Goal: Task Accomplishment & Management: Manage account settings

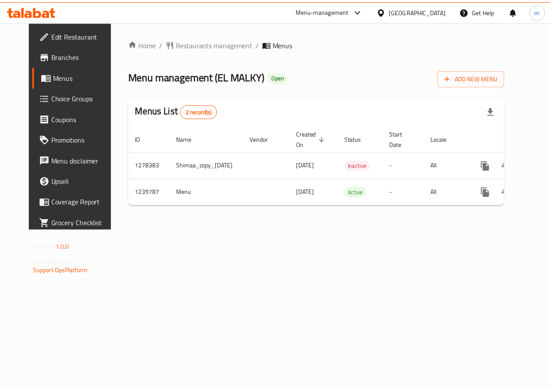
scroll to position [0, 26]
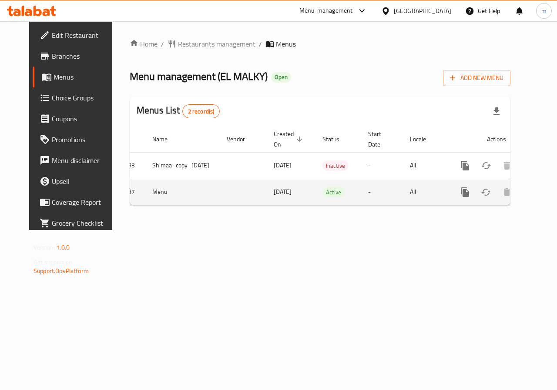
click at [522, 190] on icon "enhanced table" at bounding box center [527, 192] width 10 height 10
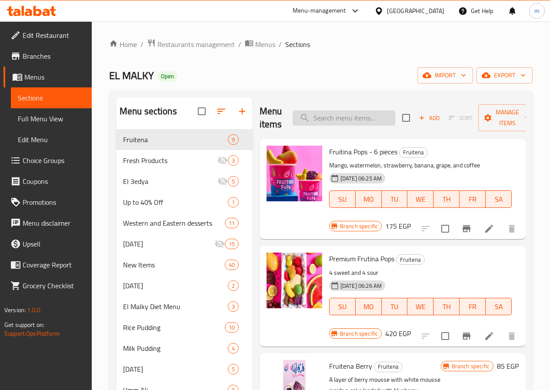
click at [331, 119] on input "search" at bounding box center [344, 118] width 103 height 15
paste input "Plain Pudding"
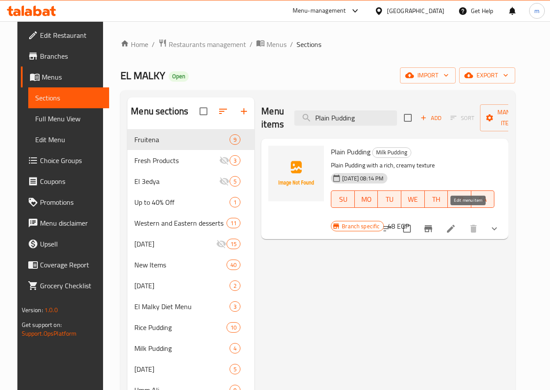
type input "Plain Pudding"
click at [456, 224] on icon at bounding box center [451, 229] width 10 height 10
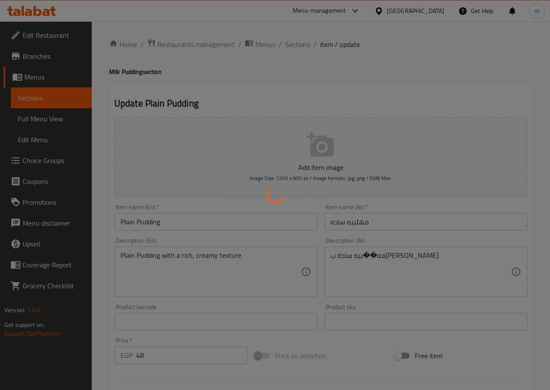
type input "الإضافات:"
type input "0"
type input "4"
type input "إضافة أيس كريم:"
type input "0"
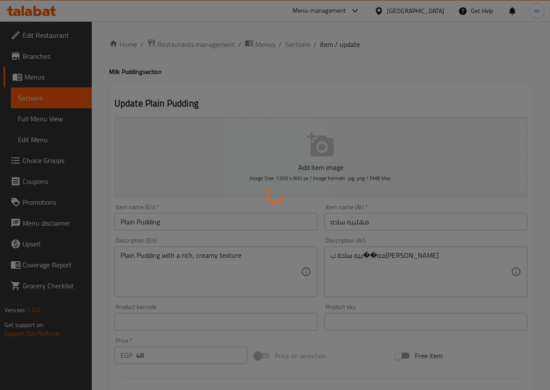
type input "6"
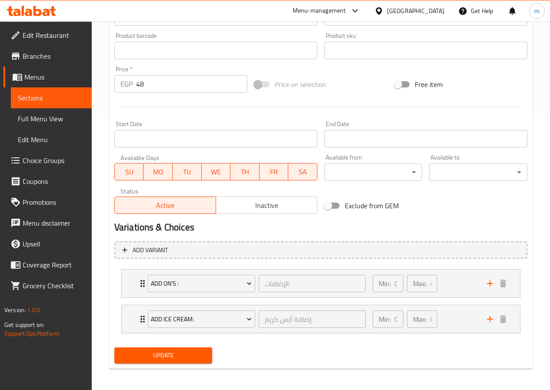
scroll to position [275, 0]
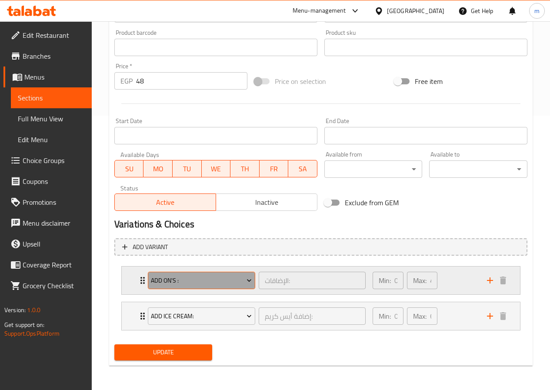
click at [248, 280] on icon "Expand" at bounding box center [249, 281] width 4 height 3
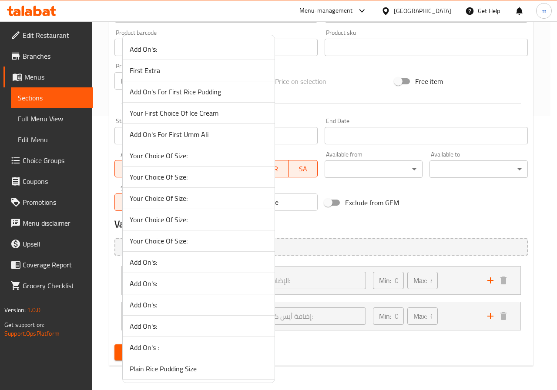
click at [346, 226] on div at bounding box center [278, 195] width 557 height 390
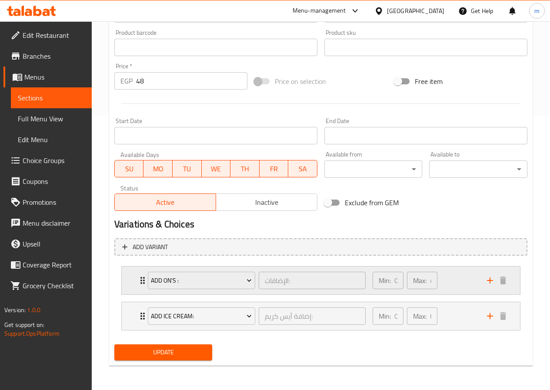
click at [455, 286] on div "Min: 0 ​ Max: 4 ​" at bounding box center [425, 281] width 114 height 28
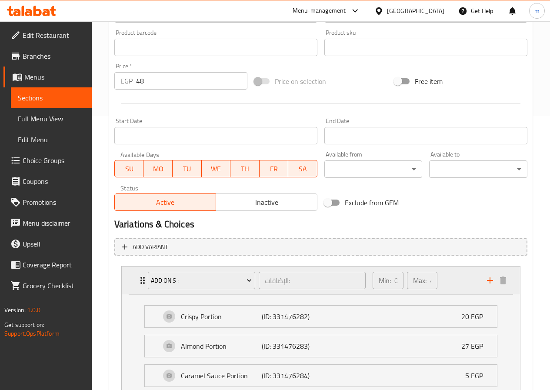
click at [455, 286] on div "Min: 0 ​ Max: 4 ​" at bounding box center [425, 281] width 114 height 28
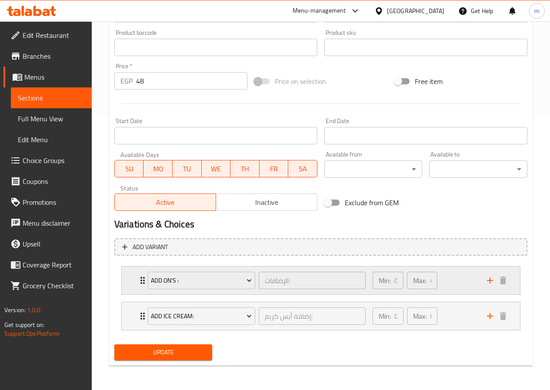
click at [420, 283] on p "Max:" at bounding box center [419, 280] width 13 height 10
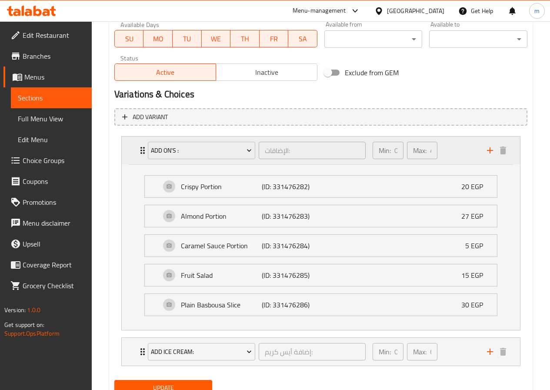
scroll to position [405, 0]
click at [466, 158] on div "Min: 0 ​ Max: 4 ​" at bounding box center [425, 150] width 114 height 28
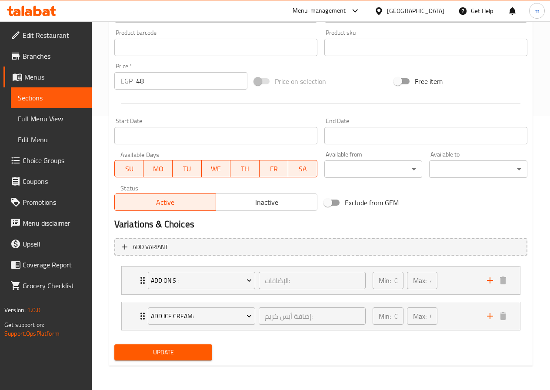
scroll to position [275, 0]
click at [455, 320] on div "Min: 0 ​ Max: 6 ​" at bounding box center [425, 316] width 114 height 28
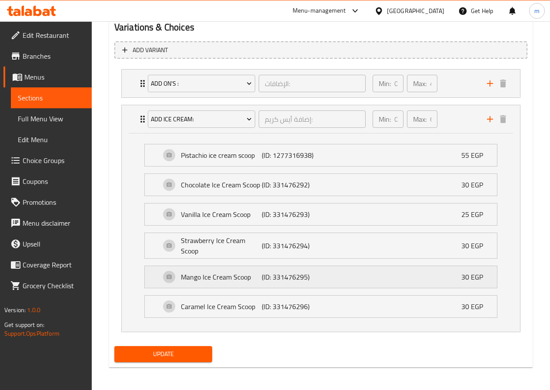
scroll to position [473, 0]
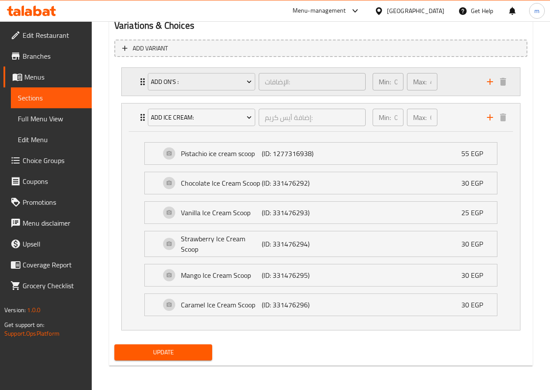
click at [460, 94] on div "Min: 0 ​ Max: 4 ​" at bounding box center [425, 82] width 114 height 28
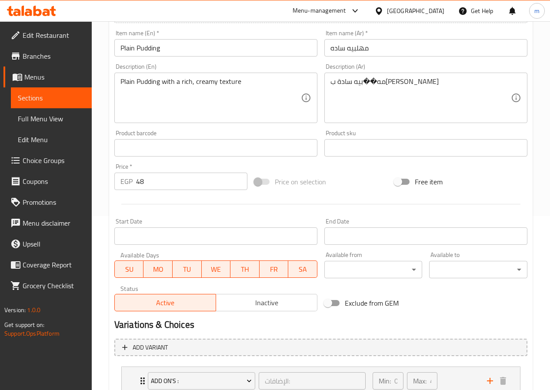
scroll to position [0, 0]
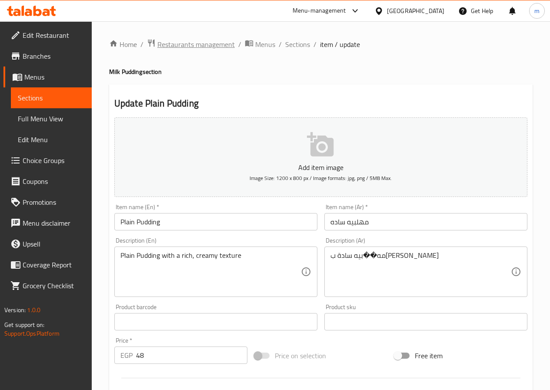
click at [174, 44] on span "Restaurants management" at bounding box center [195, 44] width 77 height 10
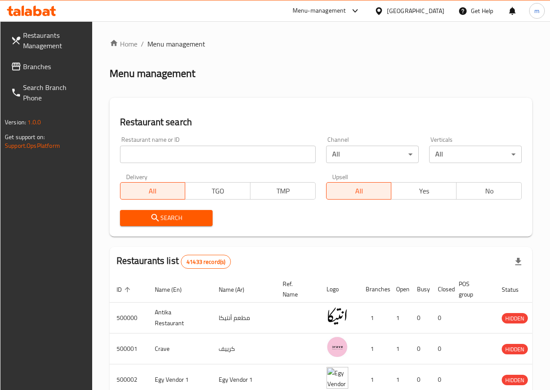
click at [49, 71] on span "Branches" at bounding box center [54, 66] width 62 height 10
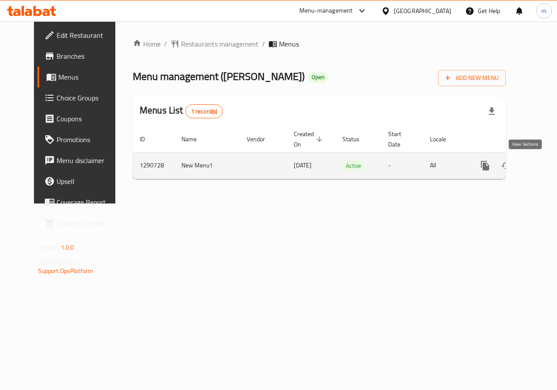
click at [544, 167] on icon "enhanced table" at bounding box center [548, 166] width 8 height 8
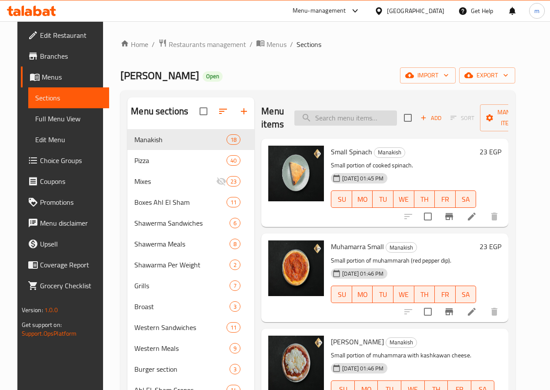
click at [355, 118] on input "search" at bounding box center [346, 118] width 103 height 15
paste input "Dynamite Box"
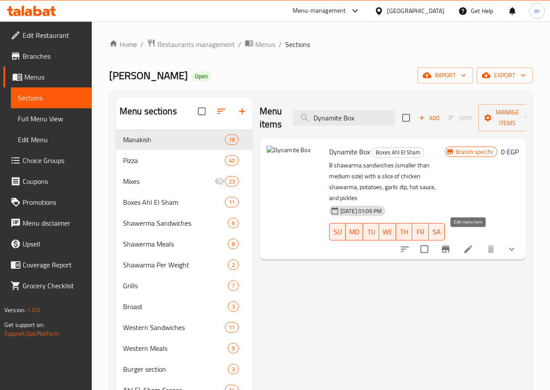
type input "Dynamite Box"
click at [468, 245] on icon at bounding box center [469, 249] width 8 height 8
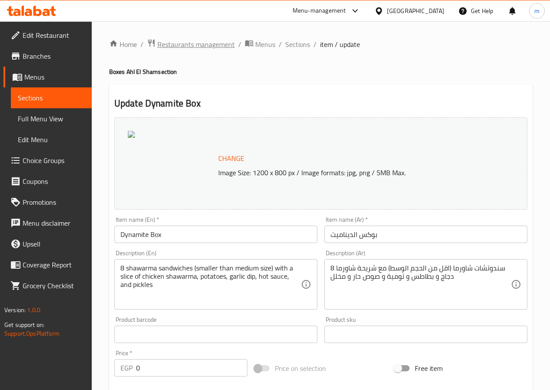
click at [185, 48] on span "Restaurants management" at bounding box center [195, 44] width 77 height 10
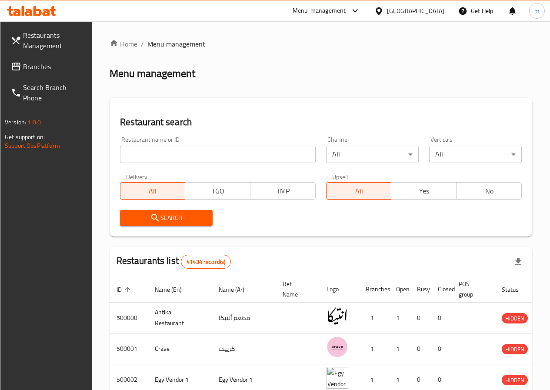
click at [53, 67] on span "Branches" at bounding box center [54, 66] width 62 height 10
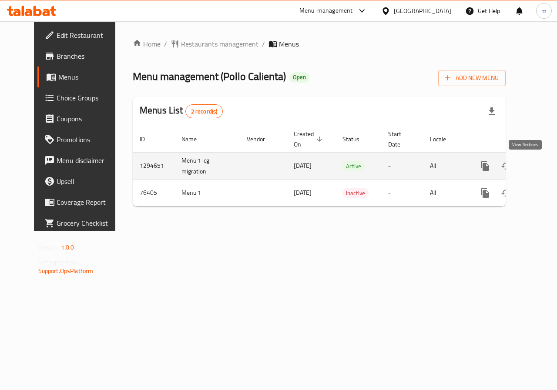
click at [543, 167] on icon "enhanced table" at bounding box center [548, 166] width 10 height 10
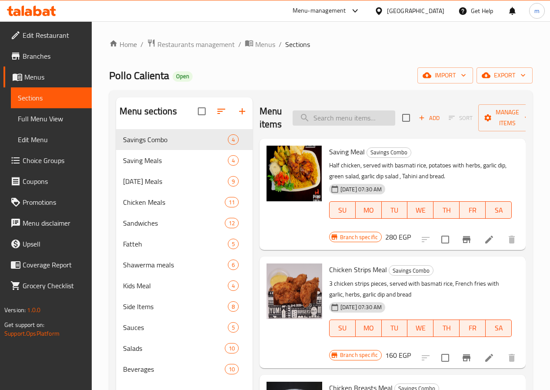
click at [328, 115] on input "search" at bounding box center [344, 118] width 103 height 15
paste input "Side Items"
type input "Side Items"
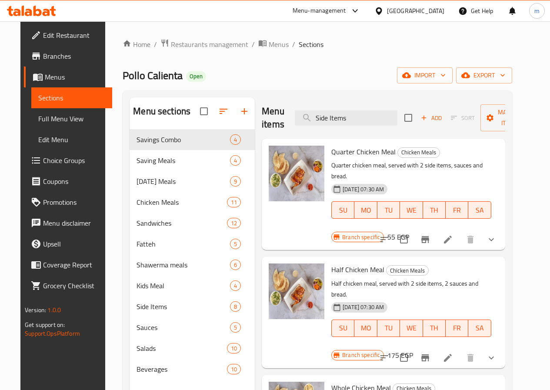
click at [54, 164] on span "Choice Groups" at bounding box center [74, 160] width 62 height 10
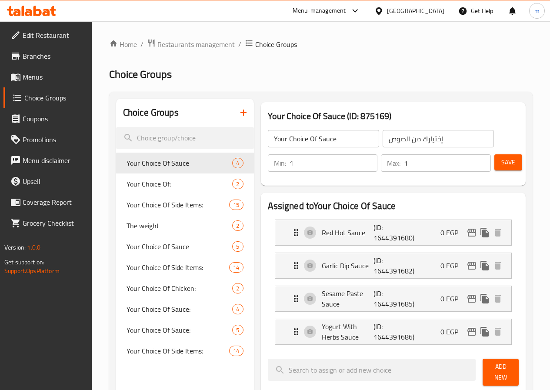
click at [192, 138] on input "search" at bounding box center [185, 138] width 138 height 22
paste input "Side Items"
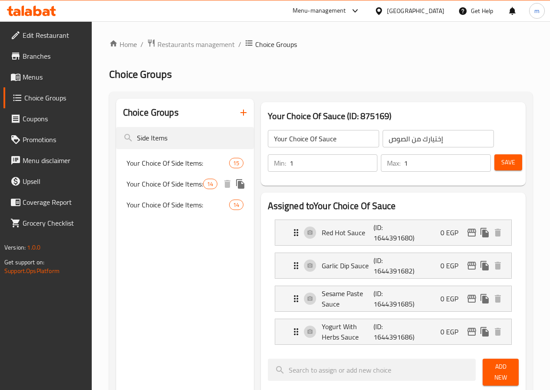
type input "Side Items"
click at [161, 189] on span "Your Choice Of Side Items:" at bounding box center [165, 184] width 77 height 10
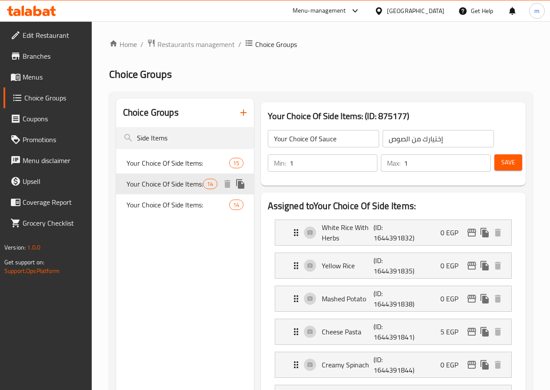
type input "Your Choice Of Side Items:"
type input "اختيارك من الأصناف الجانبية:"
type input "4"
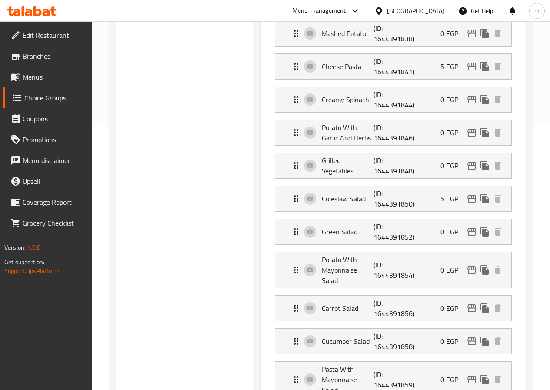
scroll to position [87, 0]
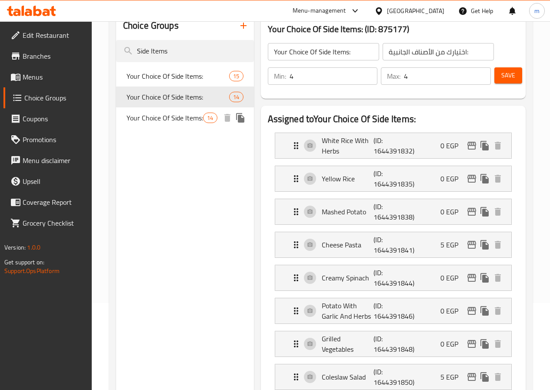
click at [158, 123] on span "Your Choice Of Side Items:" at bounding box center [165, 118] width 77 height 10
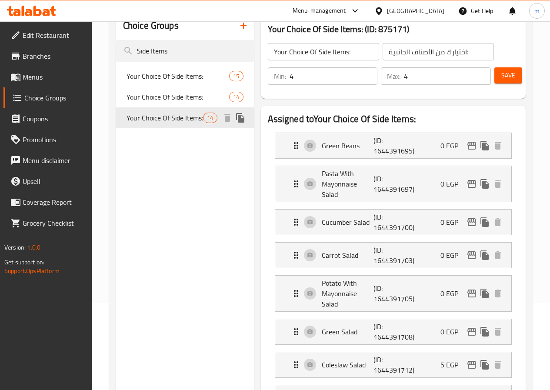
type input "إختيارك من الأصناف الجانبية:"
type input "2"
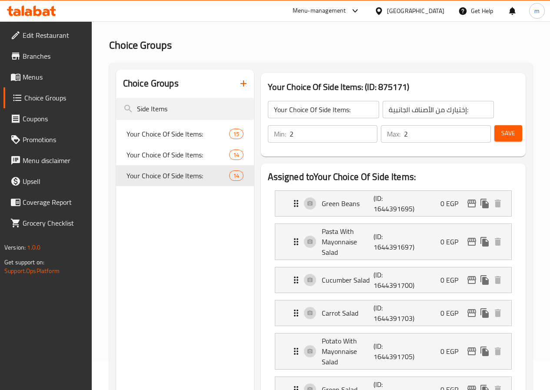
scroll to position [0, 0]
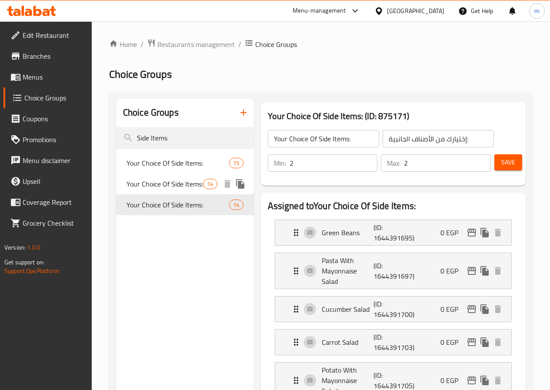
click at [145, 189] on span "Your Choice Of Side Items:" at bounding box center [165, 184] width 77 height 10
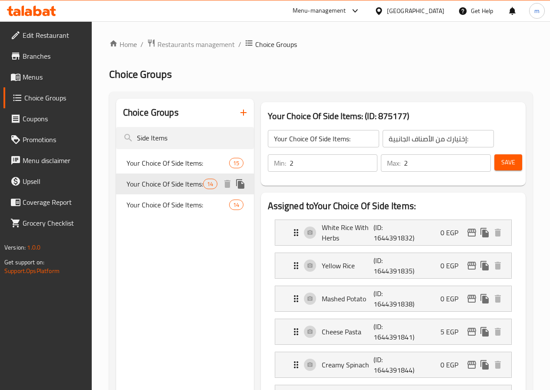
type input "اختيارك من الأصناف الجانبية:"
type input "4"
click at [147, 210] on span "Your Choice Of Side Items:" at bounding box center [165, 205] width 77 height 10
type input "إختيارك من الأصناف الجانبية:"
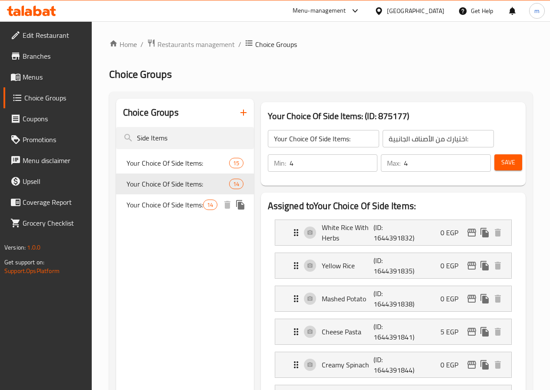
type input "2"
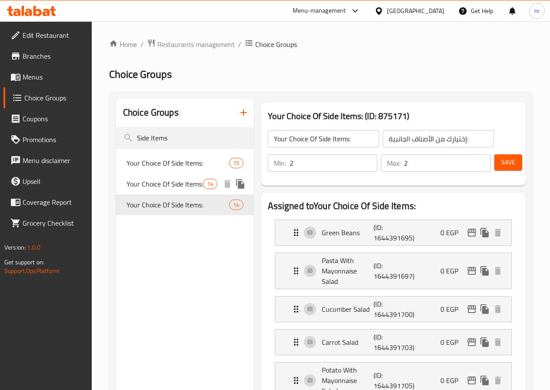
click at [149, 189] on span "Your Choice Of Side Items:" at bounding box center [165, 184] width 77 height 10
type input "اختيارك من الأصناف الجانبية:"
type input "4"
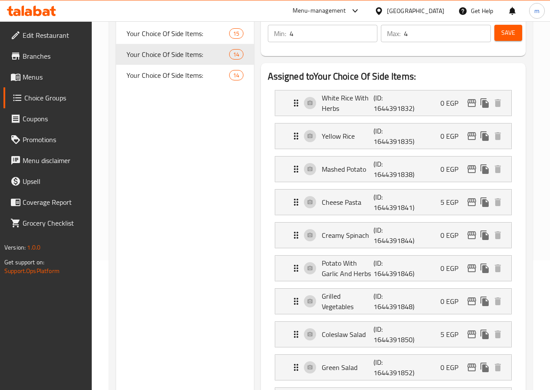
scroll to position [87, 0]
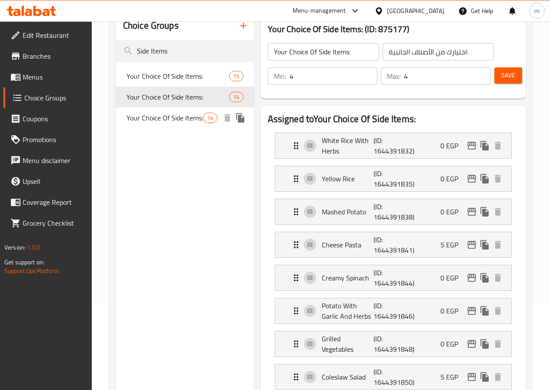
click at [151, 123] on span "Your Choice Of Side Items:" at bounding box center [165, 118] width 77 height 10
type input "إختيارك من الأصناف الجانبية:"
type input "2"
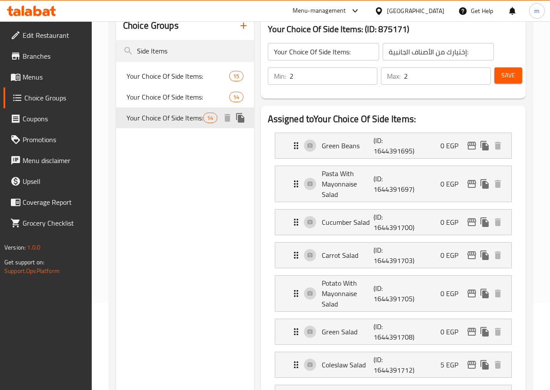
drag, startPoint x: 142, startPoint y: 109, endPoint x: 165, endPoint y: 119, distance: 25.5
click at [142, 102] on span "Your Choice Of Side Items:" at bounding box center [178, 97] width 103 height 10
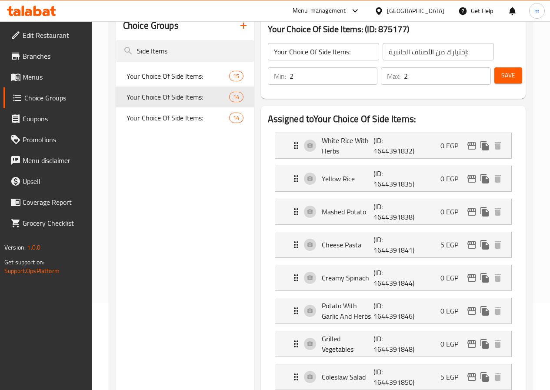
type input "اختيارك من الأصناف الجانبية:"
type input "4"
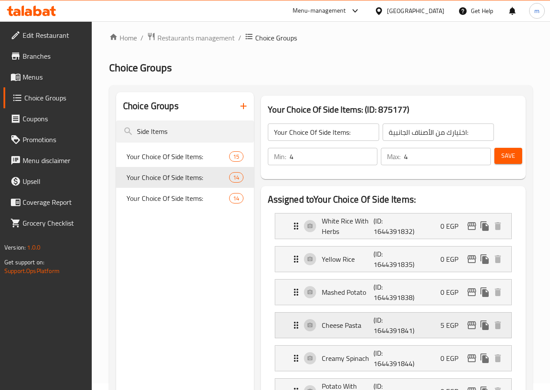
scroll to position [0, 0]
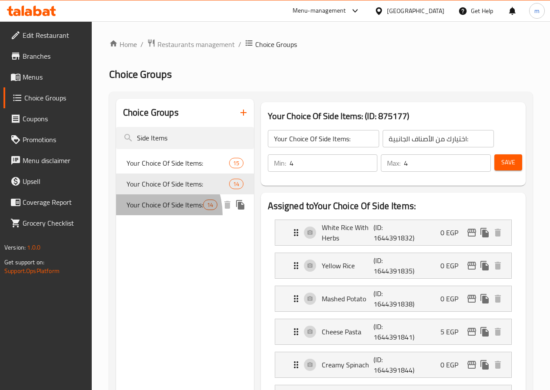
click at [145, 210] on span "Your Choice Of Side Items:" at bounding box center [165, 205] width 77 height 10
type input "إختيارك من الأصناف الجانبية:"
type input "2"
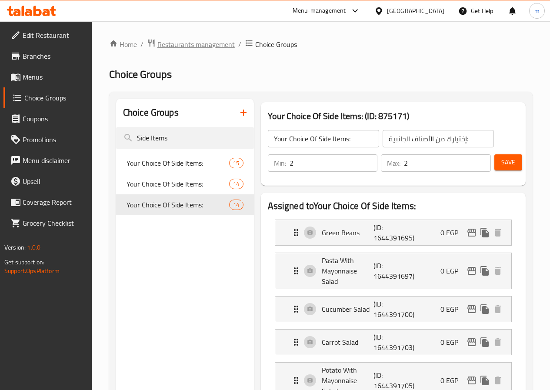
click at [176, 42] on span "Restaurants management" at bounding box center [195, 44] width 77 height 10
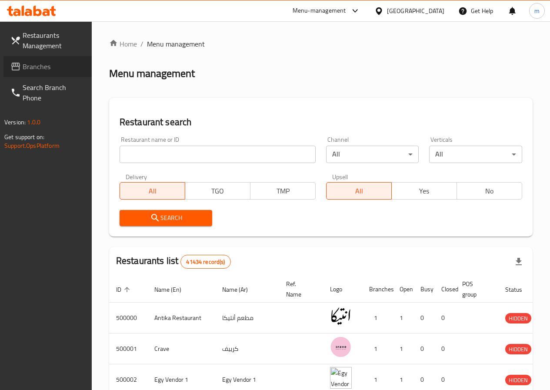
click at [54, 67] on span "Branches" at bounding box center [54, 66] width 62 height 10
